Goal: Check status: Check status

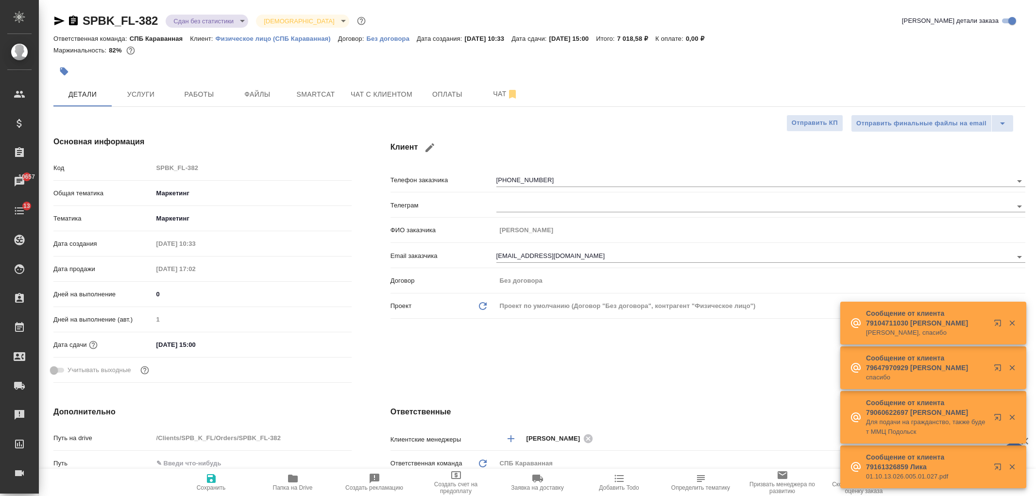
select select "RU"
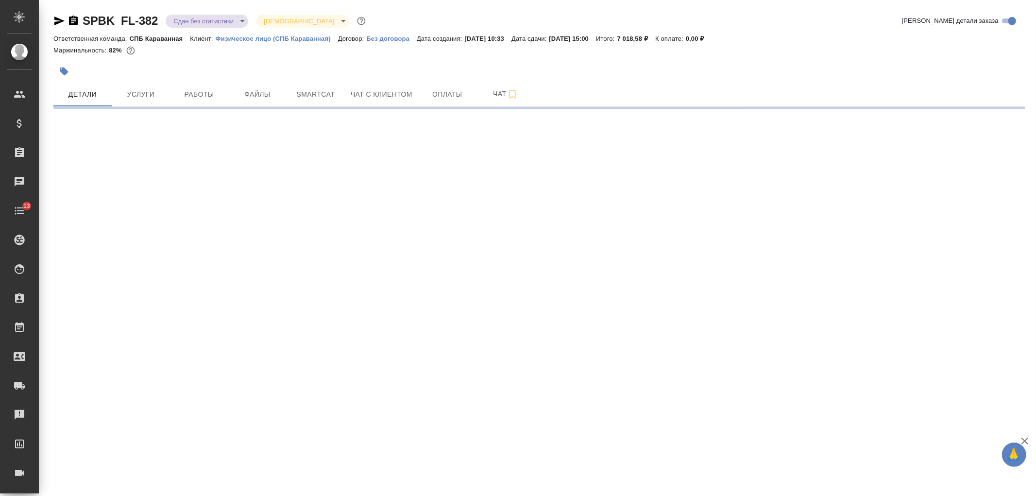
select select "RU"
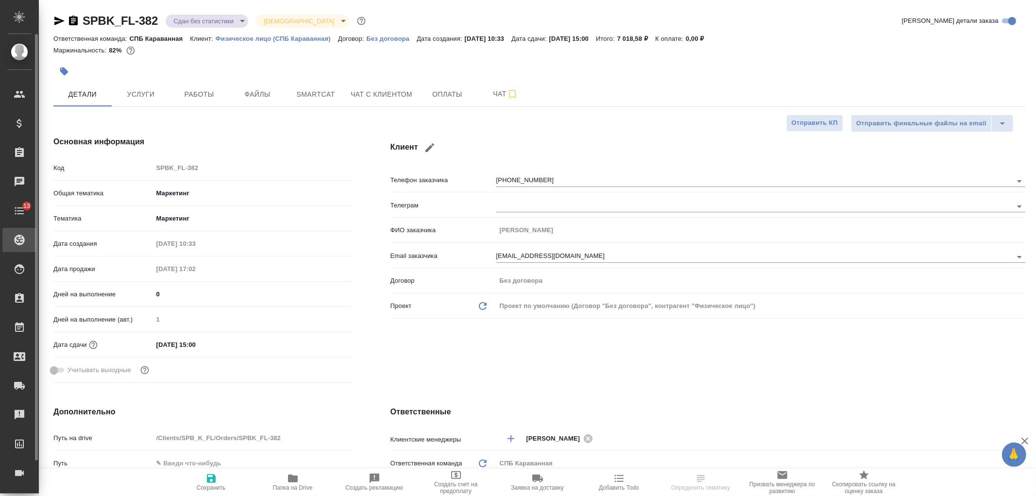
type textarea "x"
type input "[PERSON_NAME]"
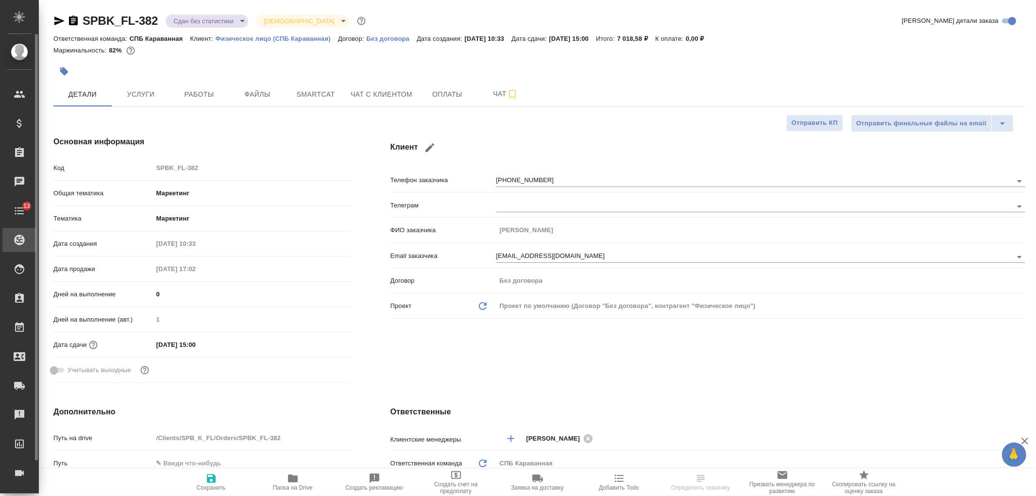
type input "[PERSON_NAME]"
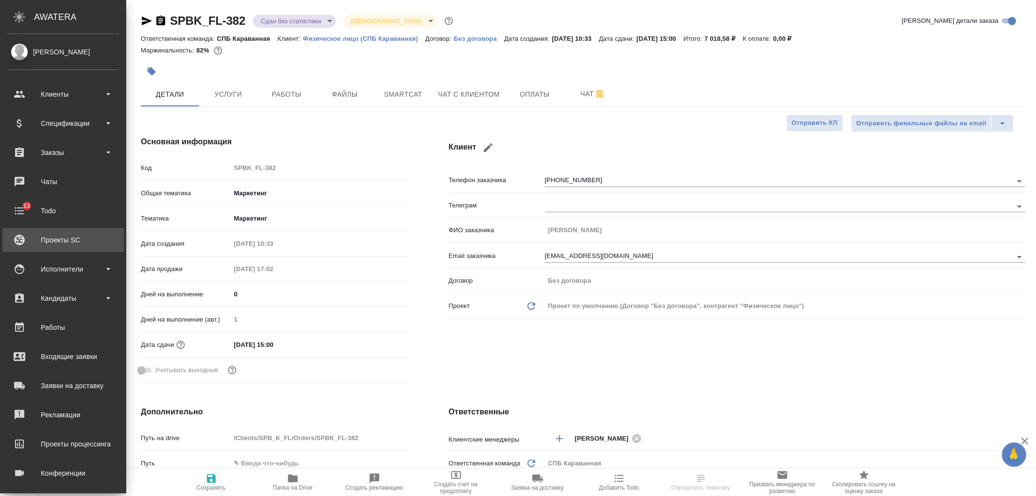
type textarea "x"
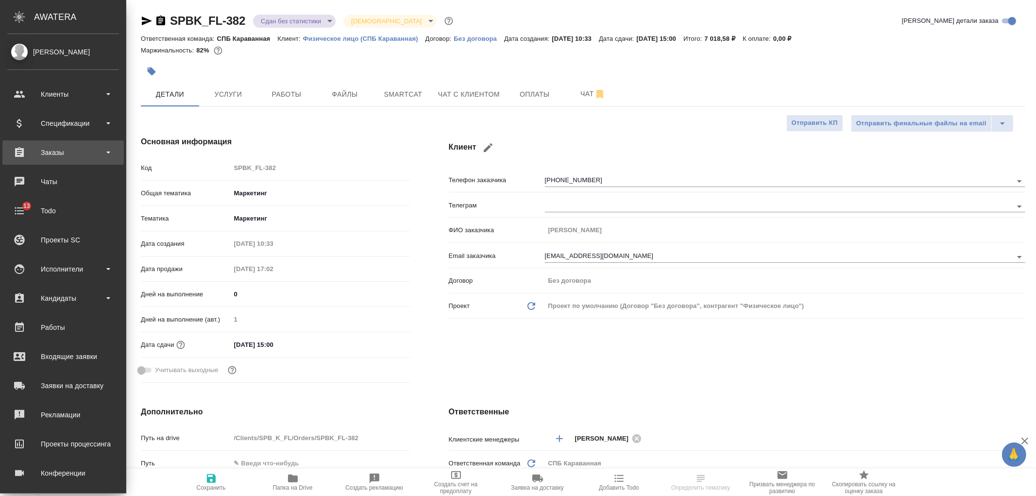
click at [83, 140] on div "Заказы" at bounding box center [62, 152] width 121 height 24
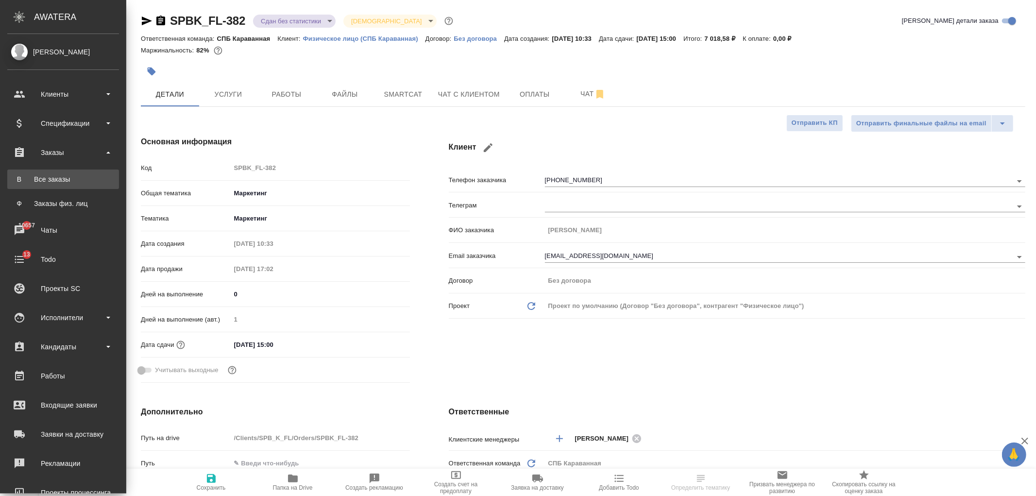
click at [84, 176] on div "Все заказы" at bounding box center [63, 179] width 102 height 10
type textarea "x"
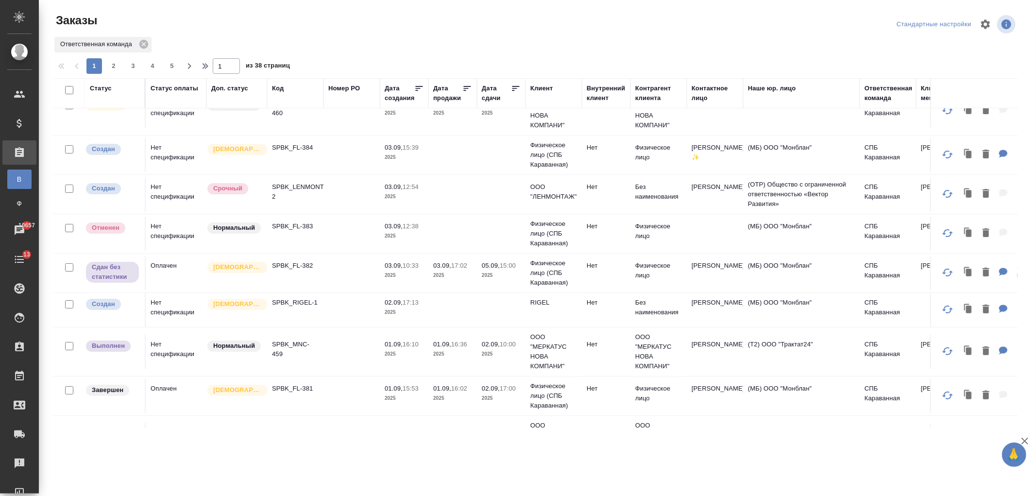
scroll to position [5, 0]
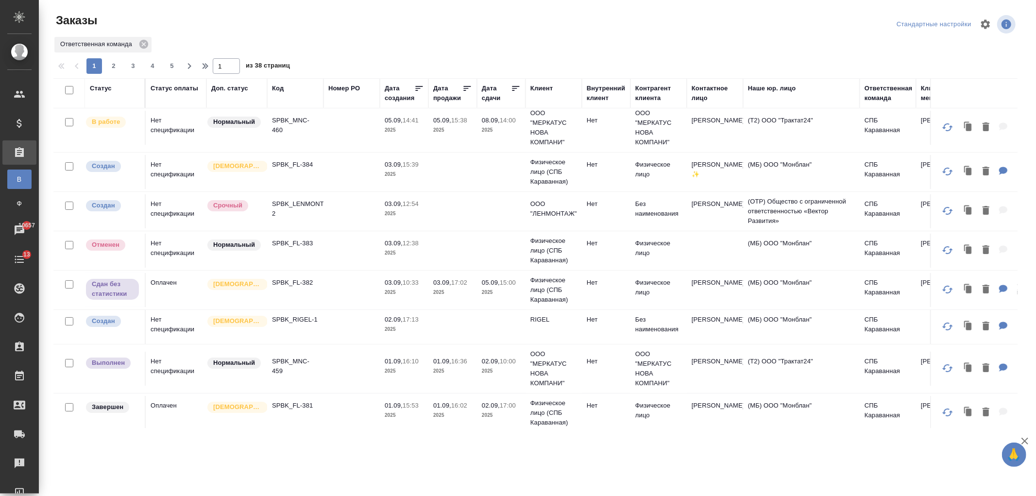
click at [330, 368] on td at bounding box center [352, 369] width 56 height 34
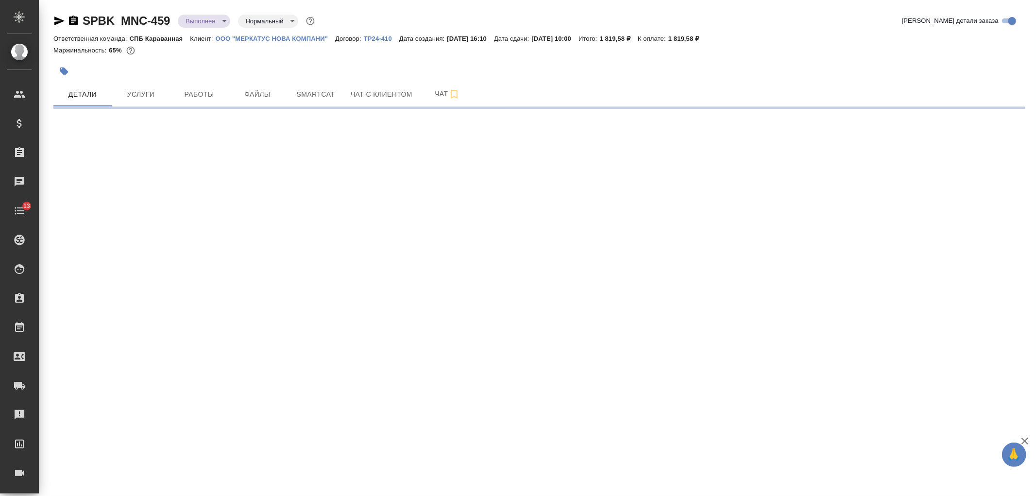
select select "RU"
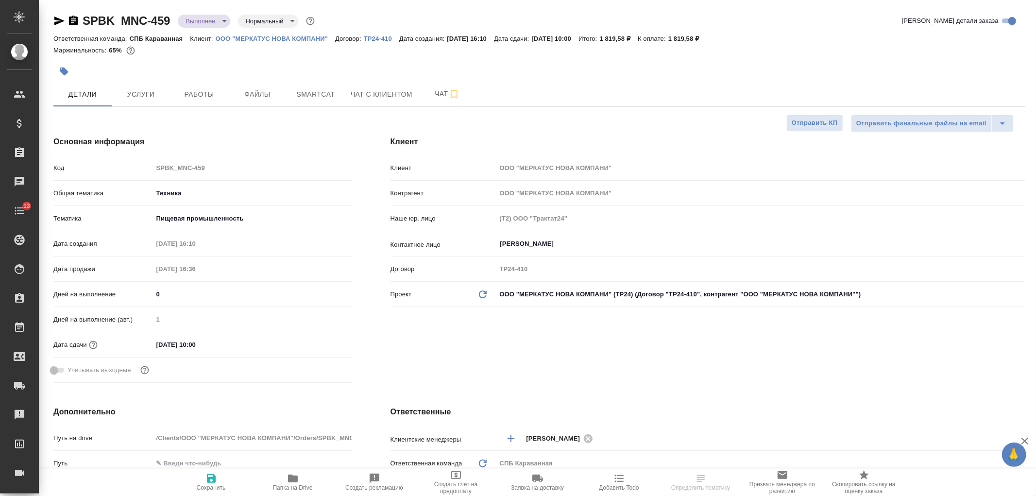
type textarea "x"
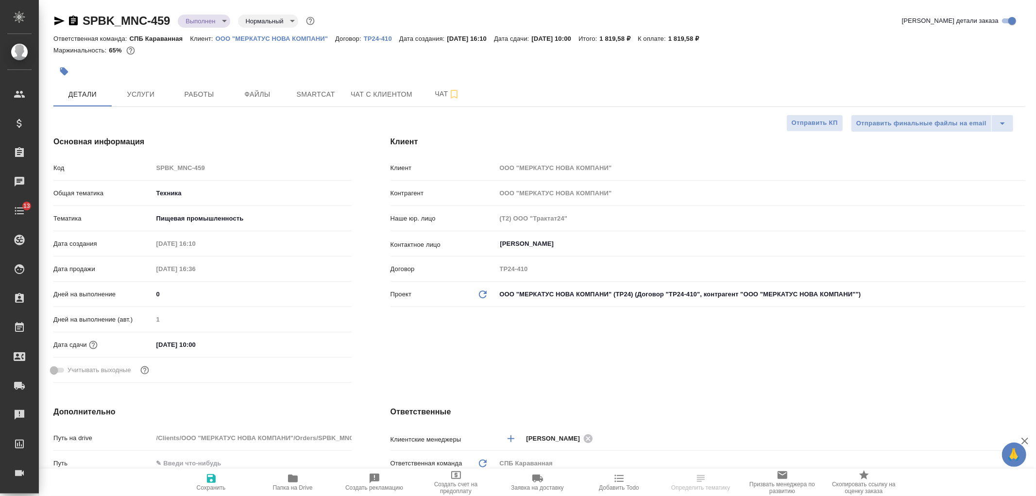
type textarea "x"
click at [201, 21] on body "🙏 .cls-1 fill:#fff; AWATERA Ivanova Arina Клиенты Спецификации Заказы Чаты 13 T…" at bounding box center [518, 248] width 1036 height 496
type textarea "x"
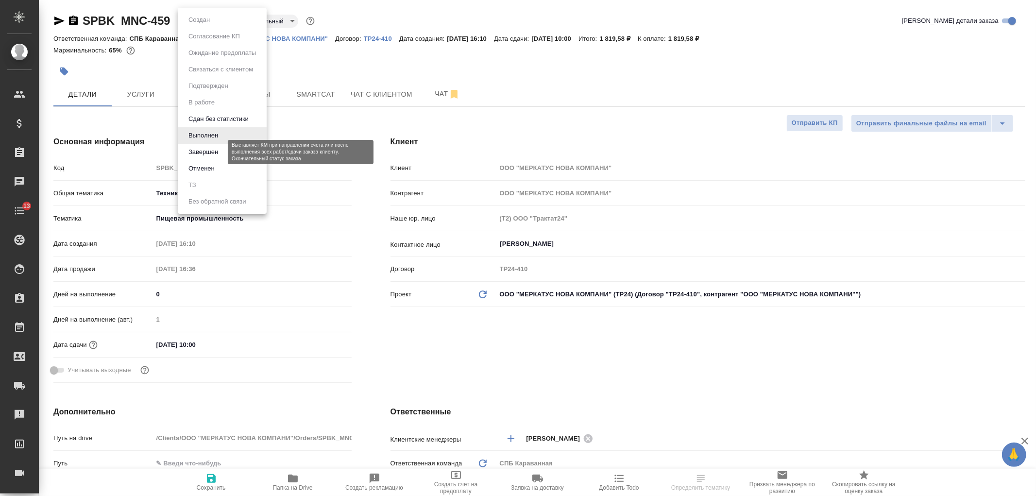
click at [210, 151] on button "Завершен" at bounding box center [203, 152] width 35 height 11
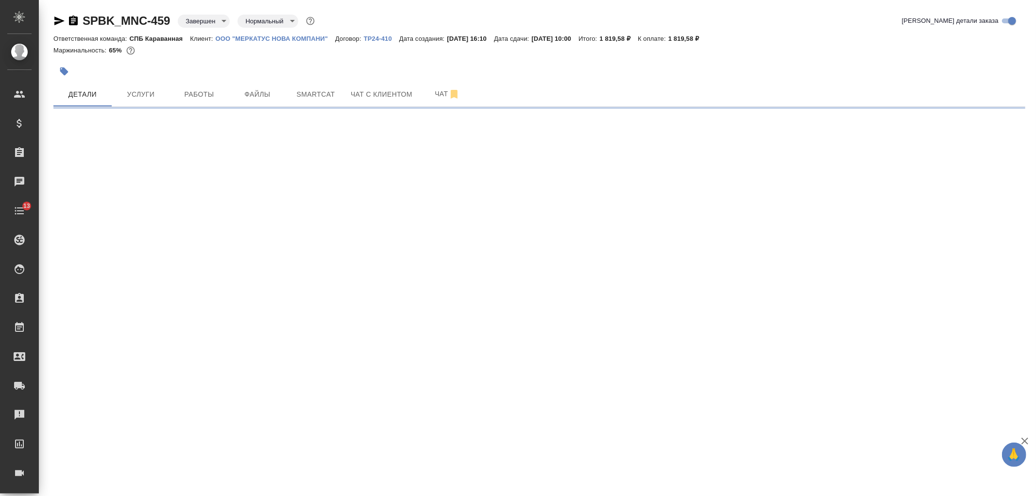
select select "RU"
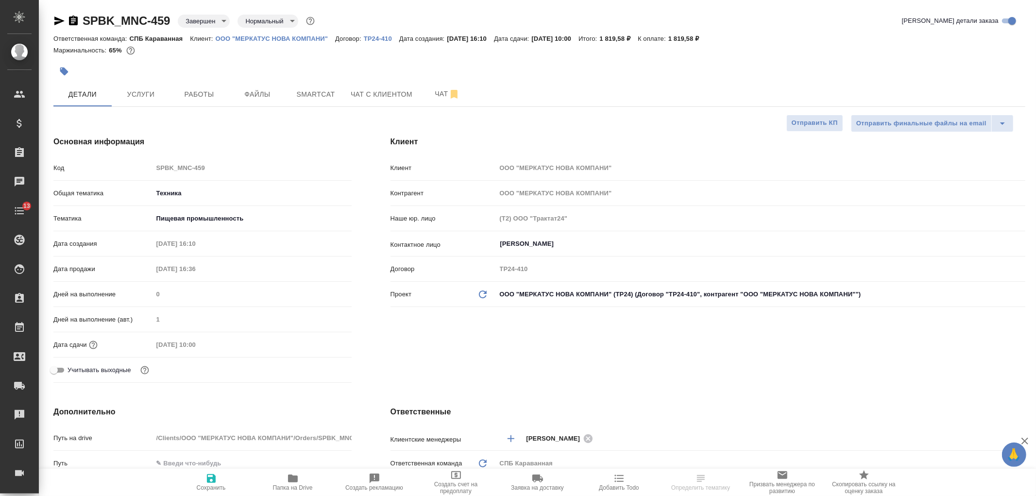
type textarea "x"
